Goal: Find contact information: Find contact information

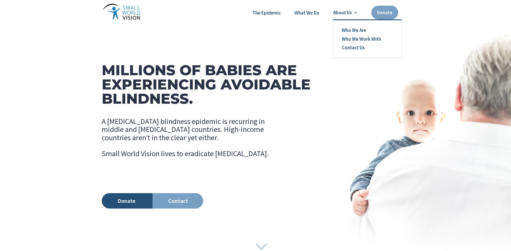
click at [356, 11] on link "About Us" at bounding box center [345, 12] width 25 height 5
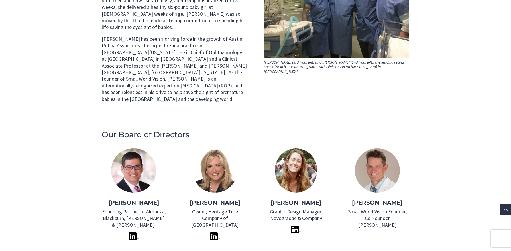
scroll to position [296, 0]
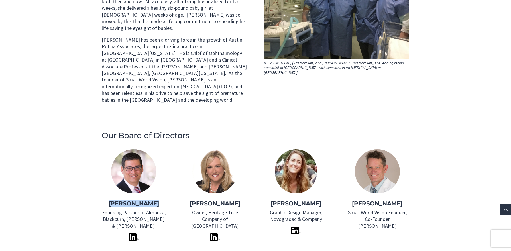
drag, startPoint x: 160, startPoint y: 177, endPoint x: 111, endPoint y: 177, distance: 49.1
click at [111, 201] on h3 "[PERSON_NAME]" at bounding box center [134, 205] width 64 height 9
copy strong "[PERSON_NAME]"
click at [132, 234] on img at bounding box center [134, 238] width 10 height 8
